Goal: Transaction & Acquisition: Purchase product/service

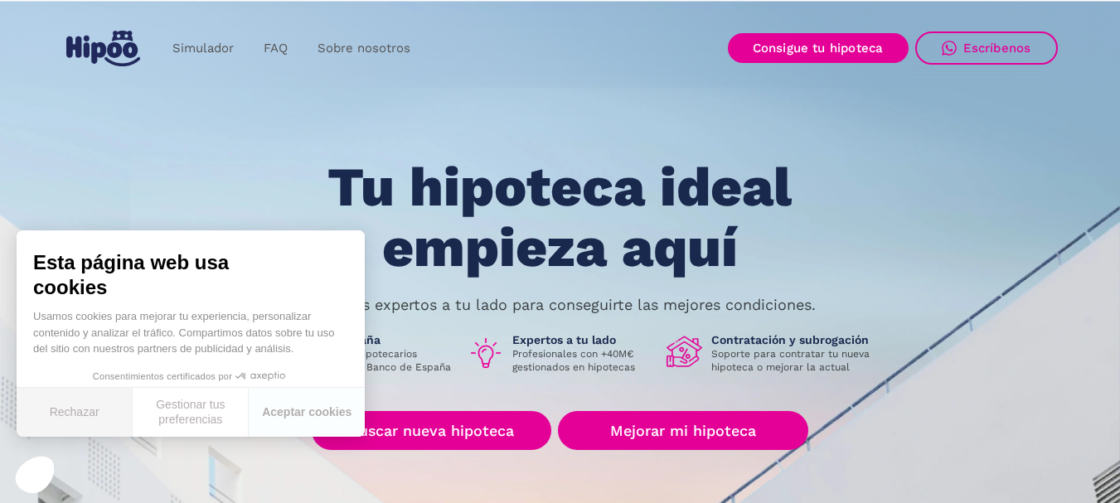
click at [95, 422] on button "Rechazar" at bounding box center [75, 412] width 116 height 49
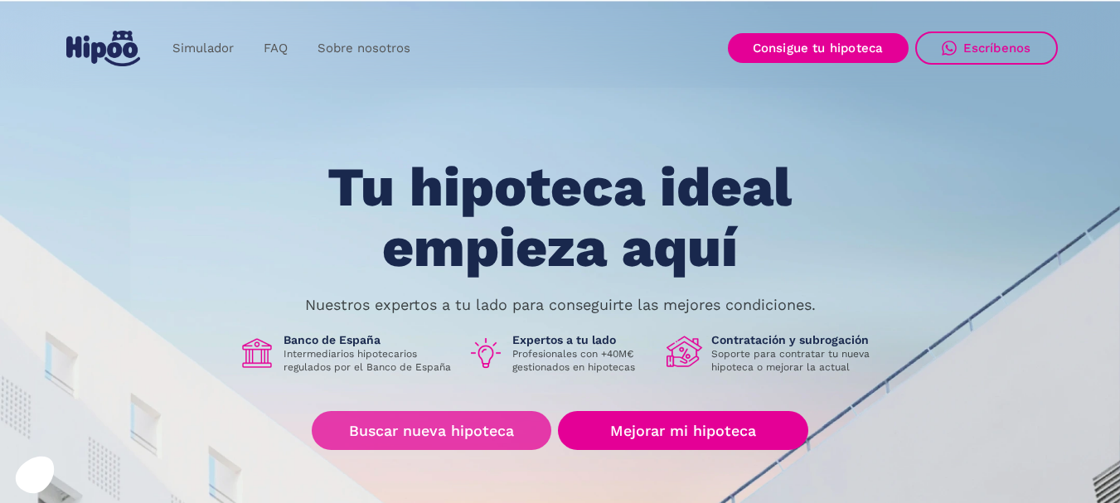
click at [440, 425] on link "Buscar nueva hipoteca" at bounding box center [432, 430] width 240 height 39
